Goal: Transaction & Acquisition: Purchase product/service

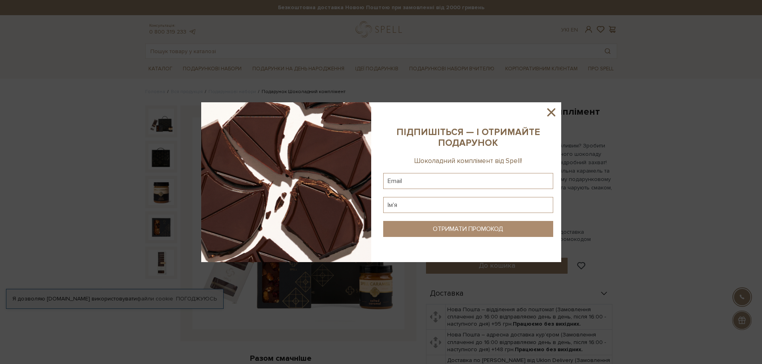
click at [558, 111] on sys-column-static at bounding box center [468, 182] width 186 height 160
click at [552, 114] on icon at bounding box center [551, 112] width 8 height 8
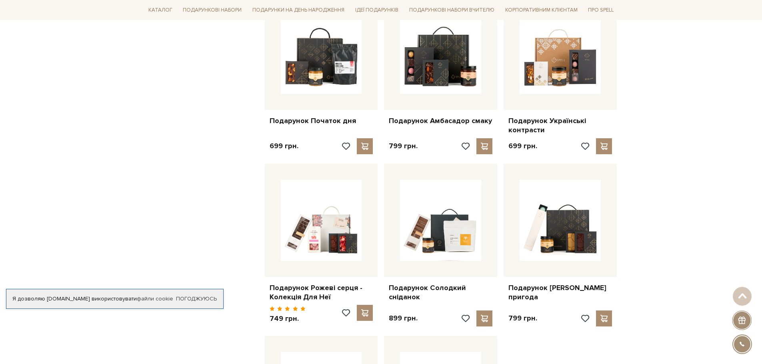
scroll to position [680, 0]
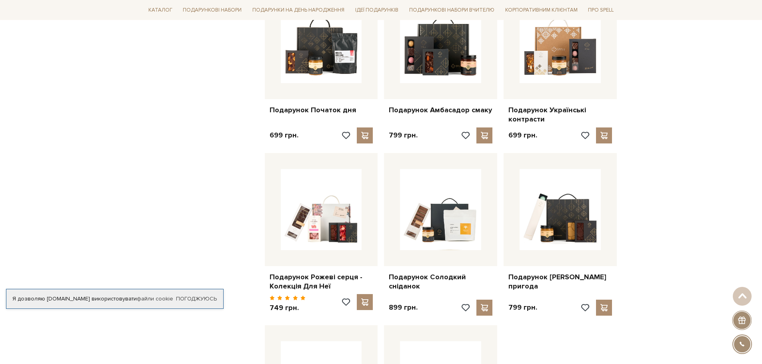
click at [708, 195] on div "Головна Вся продукція Подарункові набори Подарункові набори на день вчителя Под…" at bounding box center [381, 109] width 762 height 1401
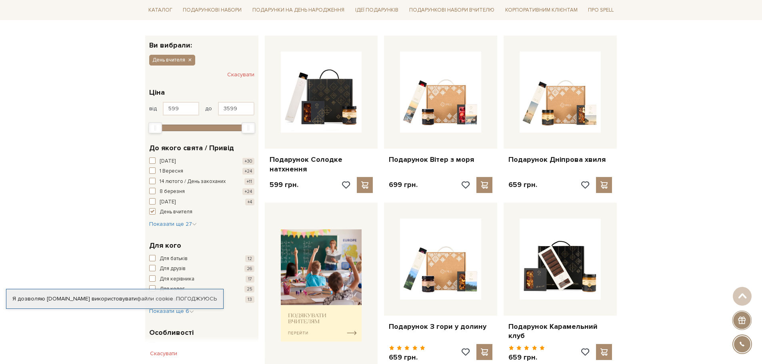
scroll to position [40, 0]
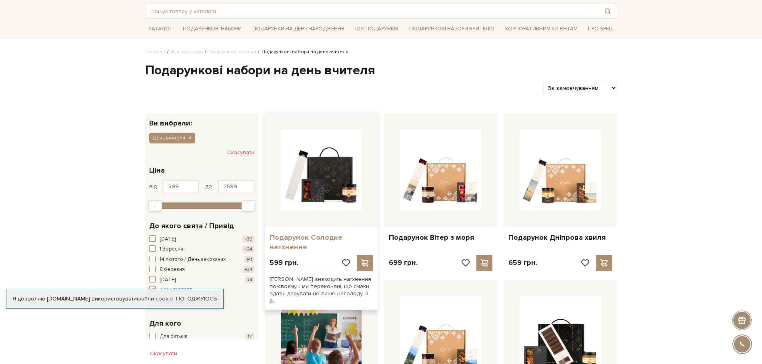
click at [325, 235] on link "Подарунок Солодке натхнення" at bounding box center [321, 242] width 104 height 19
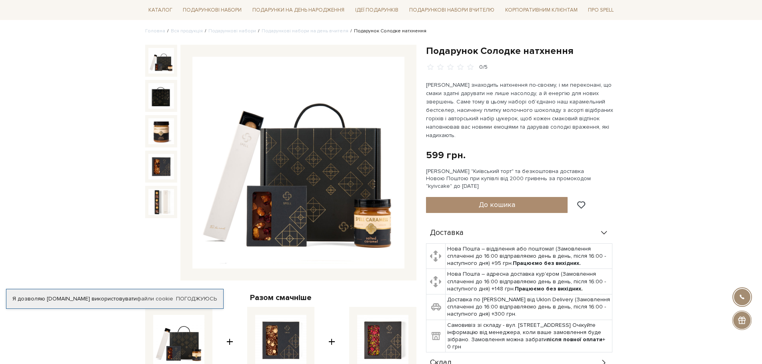
scroll to position [80, 0]
